Goal: Task Accomplishment & Management: Complete application form

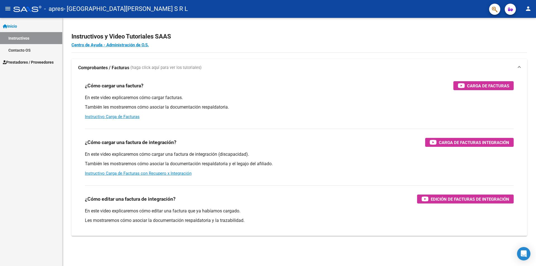
click at [24, 64] on span "Prestadores / Proveedores" at bounding box center [28, 62] width 51 height 6
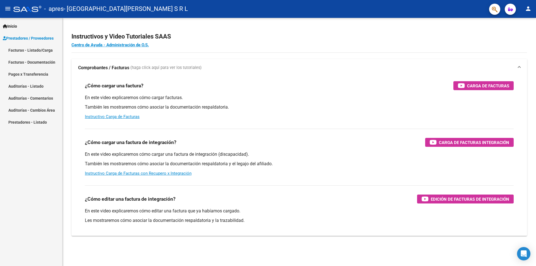
click at [13, 49] on link "Facturas - Listado/Carga" at bounding box center [31, 50] width 62 height 12
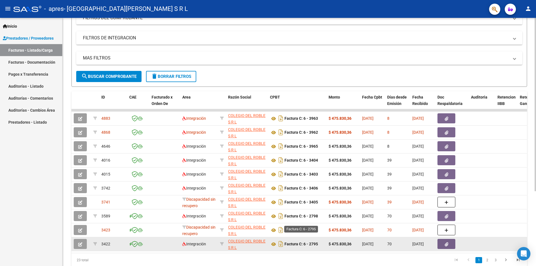
scroll to position [107, 0]
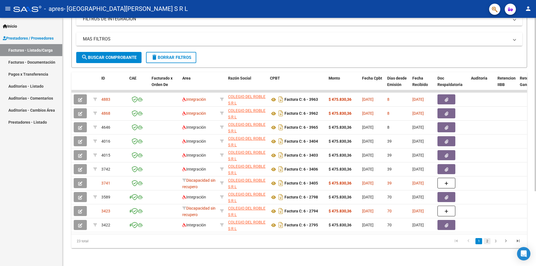
click at [488, 240] on link "2" at bounding box center [487, 241] width 7 height 6
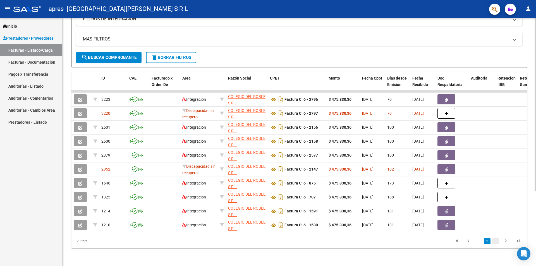
click at [495, 242] on link "3" at bounding box center [495, 241] width 7 height 6
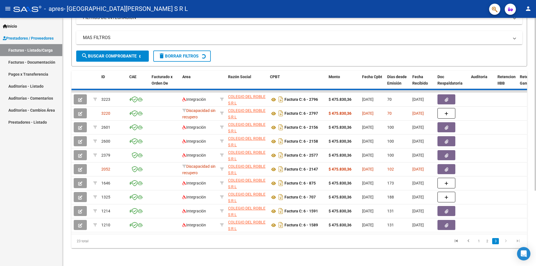
scroll to position [9, 0]
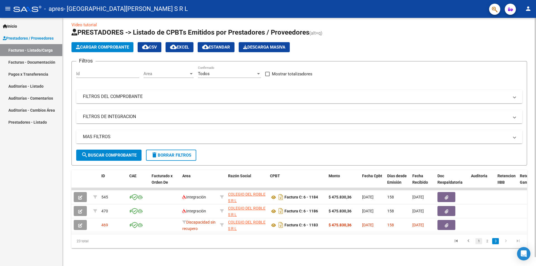
click at [479, 242] on link "1" at bounding box center [478, 241] width 7 height 6
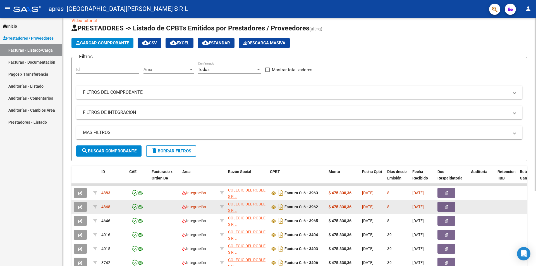
scroll to position [107, 0]
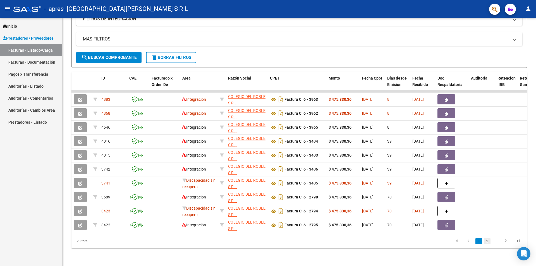
click at [486, 242] on link "2" at bounding box center [487, 241] width 7 height 6
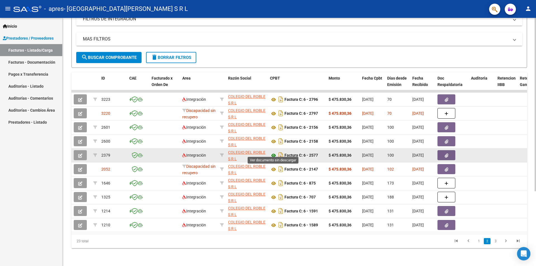
click at [272, 152] on icon at bounding box center [273, 155] width 7 height 7
click at [84, 150] on button "button" at bounding box center [80, 155] width 13 height 10
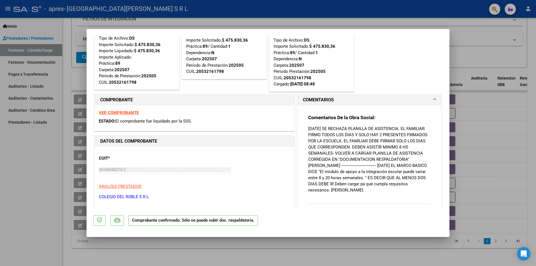
scroll to position [0, 0]
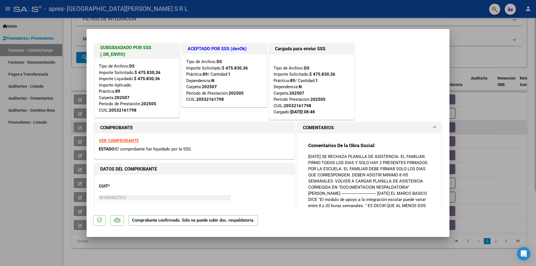
click at [486, 129] on div at bounding box center [268, 133] width 536 height 266
type input "$ 0,00"
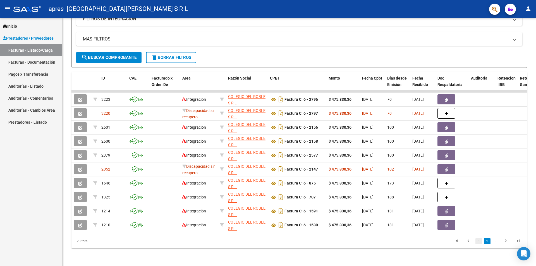
click at [480, 242] on link "1" at bounding box center [478, 241] width 7 height 6
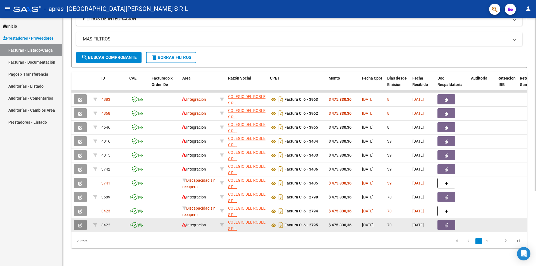
click at [83, 220] on button "button" at bounding box center [80, 225] width 13 height 10
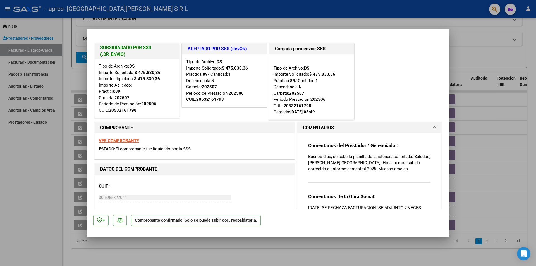
click at [478, 48] on div at bounding box center [268, 133] width 536 height 266
type input "$ 0,00"
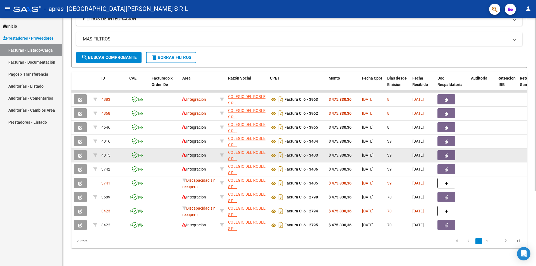
click at [83, 150] on button "button" at bounding box center [80, 155] width 13 height 10
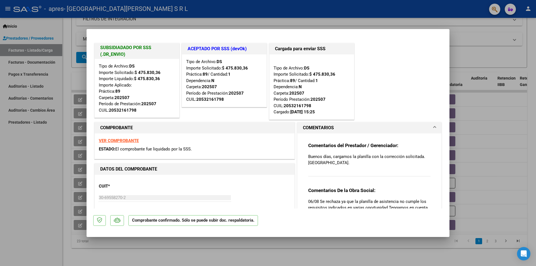
click at [469, 52] on div at bounding box center [268, 133] width 536 height 266
type input "$ 0,00"
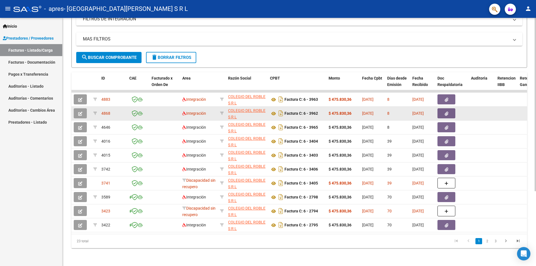
click at [78, 112] on icon "button" at bounding box center [80, 114] width 4 height 4
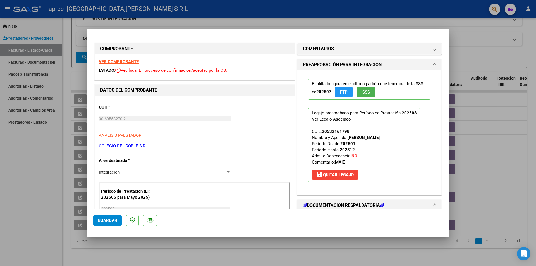
click at [477, 45] on div at bounding box center [268, 133] width 536 height 266
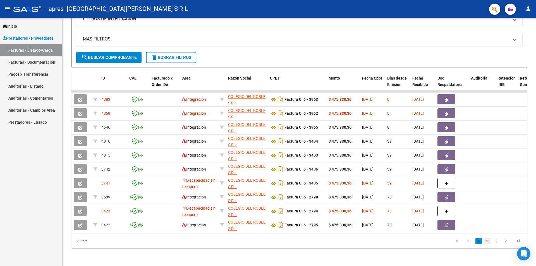
click at [488, 243] on link "2" at bounding box center [487, 241] width 7 height 6
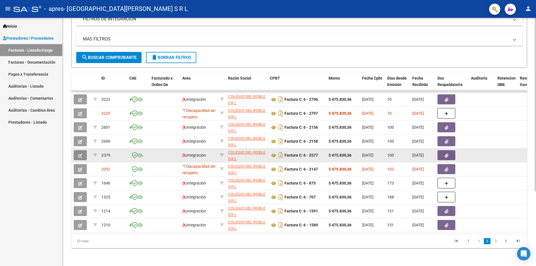
click at [79, 153] on icon "button" at bounding box center [80, 155] width 4 height 4
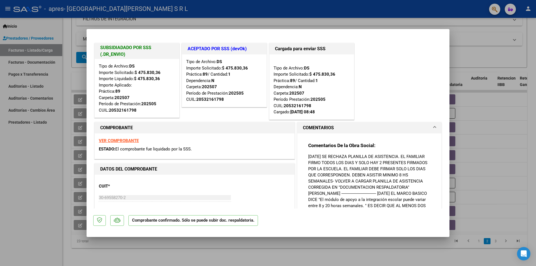
click at [464, 48] on div at bounding box center [268, 133] width 536 height 266
type input "$ 0,00"
